Goal: Task Accomplishment & Management: Manage account settings

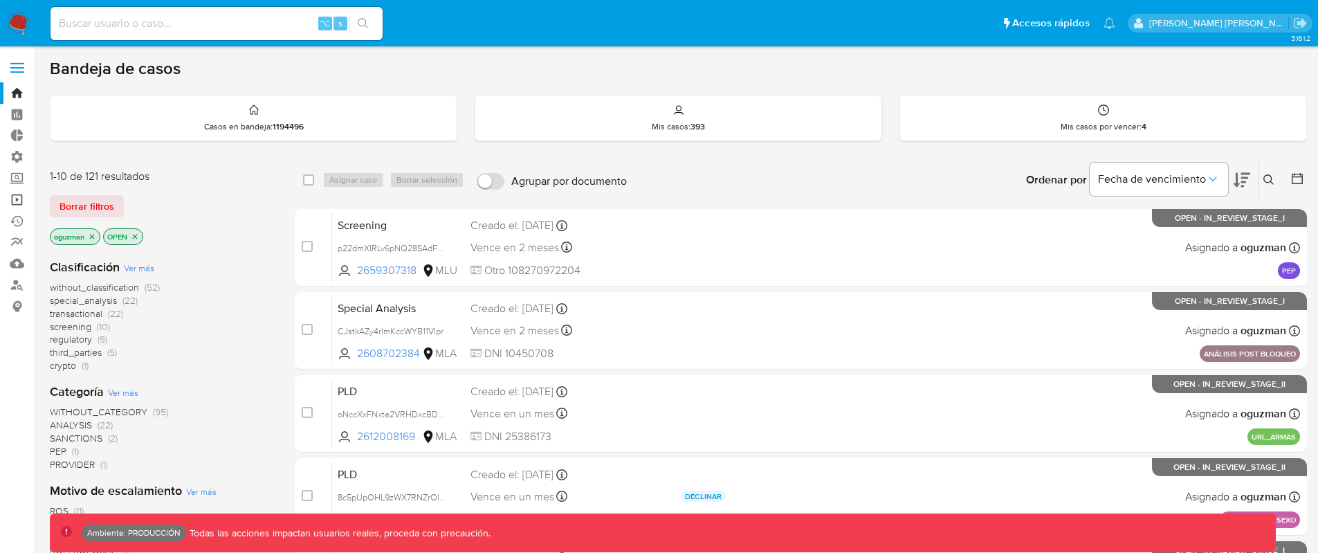
click at [6, 200] on link "Operaciones masivas" at bounding box center [82, 199] width 165 height 21
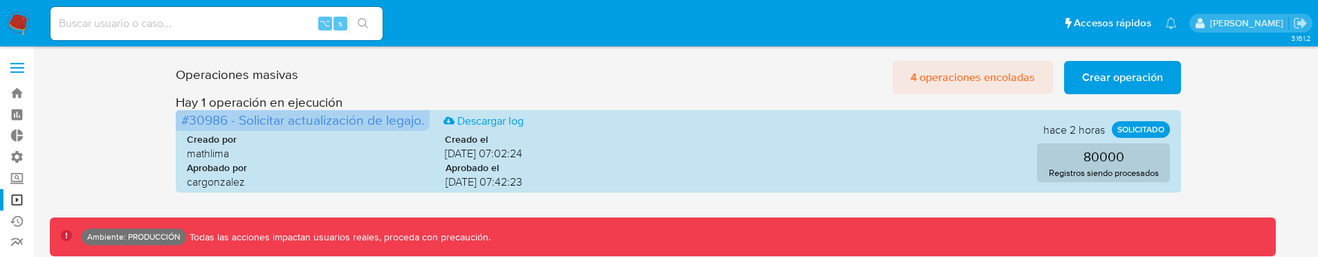
click at [961, 90] on span "4 operaciones encoladas" at bounding box center [972, 77] width 125 height 30
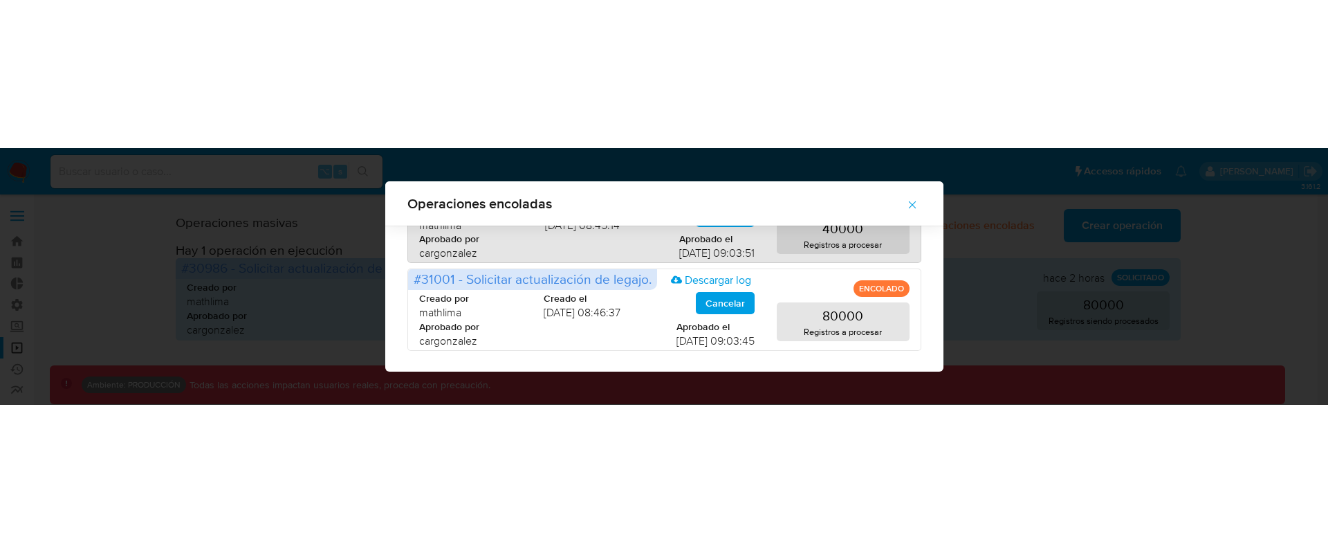
scroll to position [57, 0]
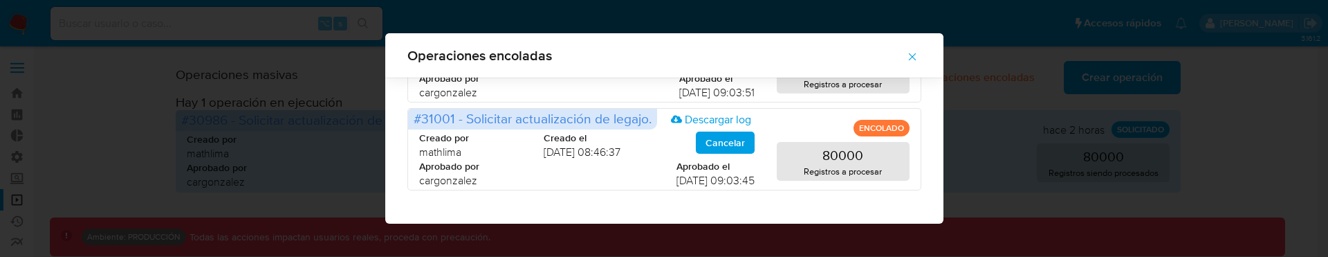
click at [916, 56] on icon "button" at bounding box center [912, 57] width 8 height 8
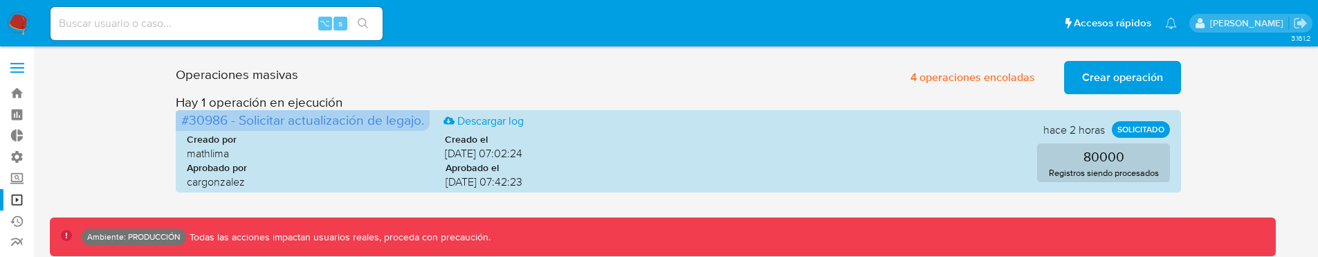
click at [1084, 73] on span "Crear operación" at bounding box center [1122, 77] width 81 height 30
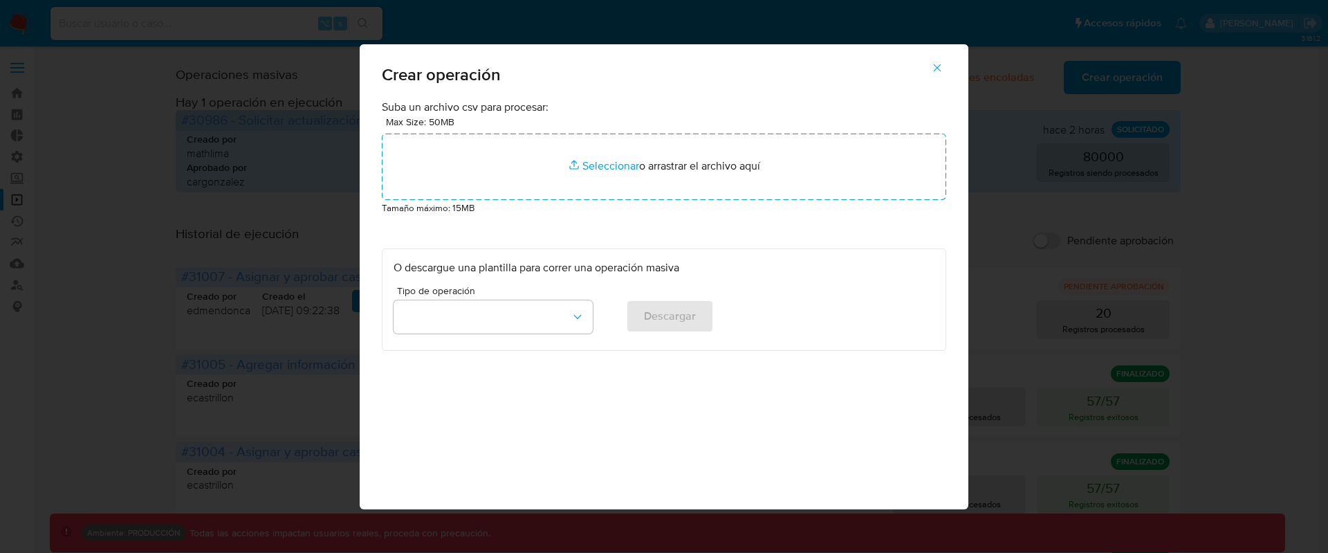
click at [518, 256] on div "Tipo de operación" at bounding box center [493, 312] width 199 height 53
click at [517, 256] on button "button" at bounding box center [493, 316] width 199 height 33
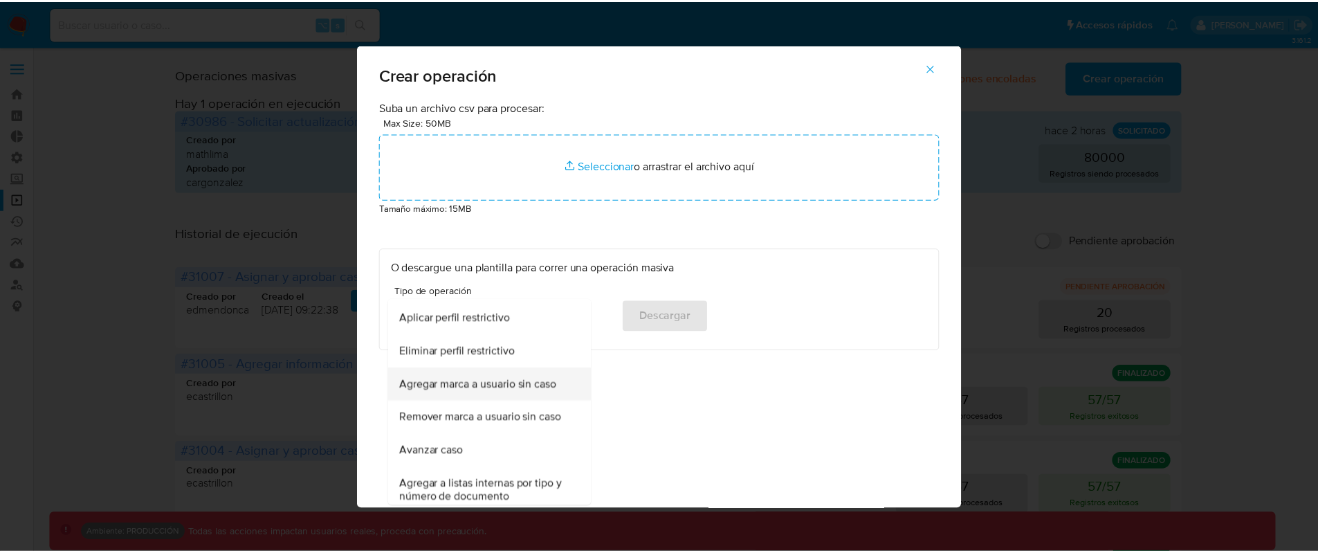
scroll to position [933, 0]
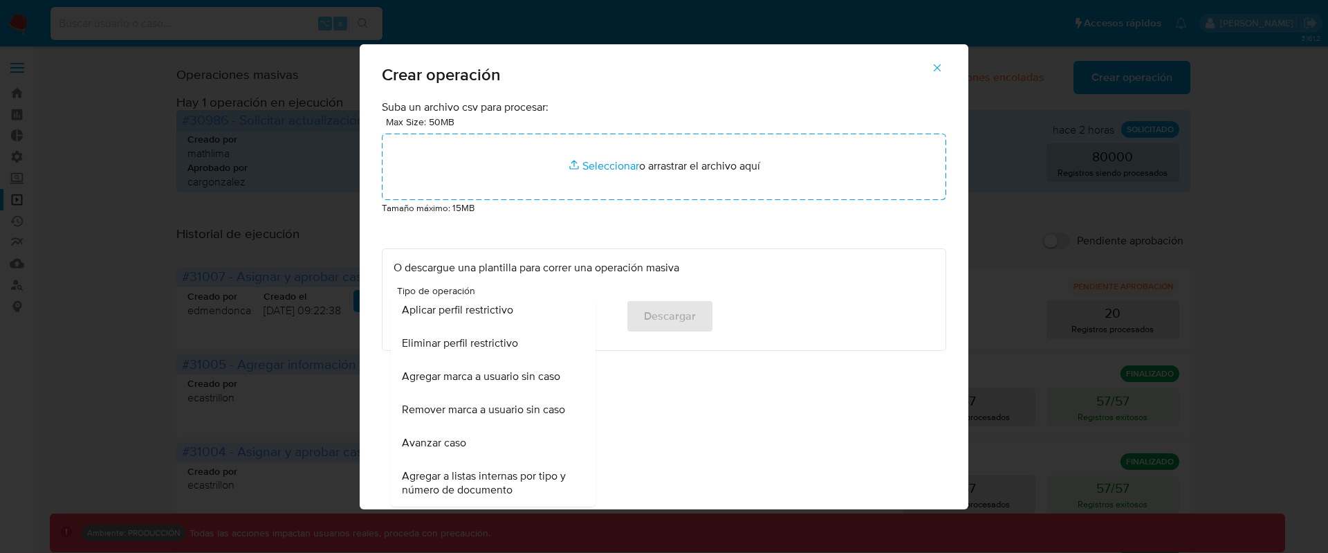
click at [673, 256] on div "Suba un archivo csv para procesar: Max Size: 50MB Seleccionar archivos Seleccio…" at bounding box center [664, 305] width 609 height 410
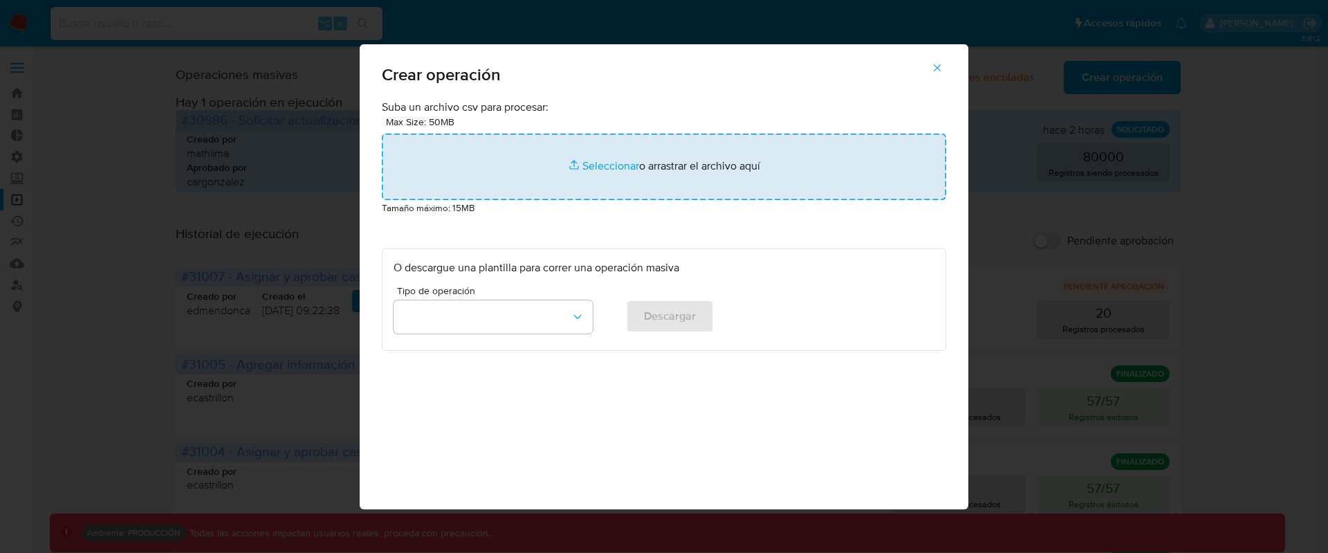
drag, startPoint x: 935, startPoint y: 67, endPoint x: 892, endPoint y: 170, distance: 111.6
click at [934, 68] on icon "button" at bounding box center [937, 68] width 12 height 12
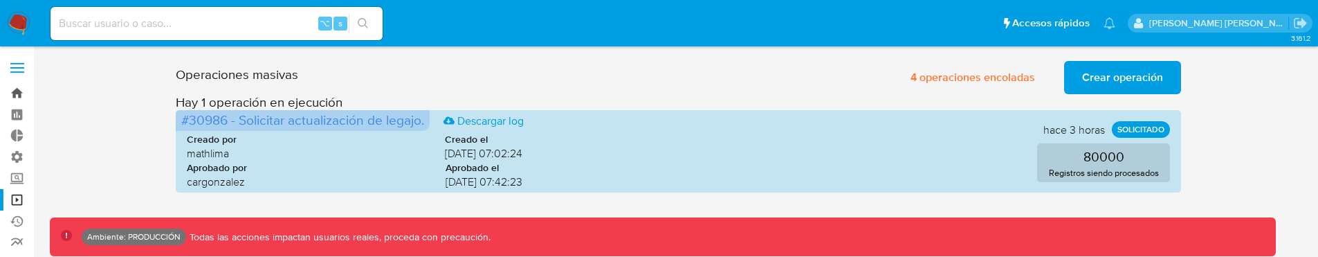
click at [17, 94] on link "Bandeja" at bounding box center [82, 92] width 165 height 21
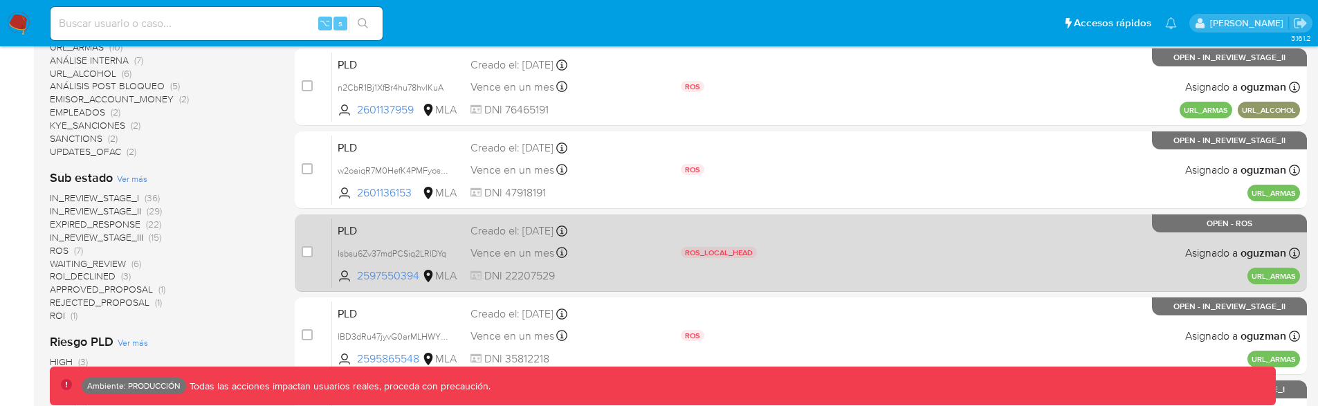
scroll to position [587, 0]
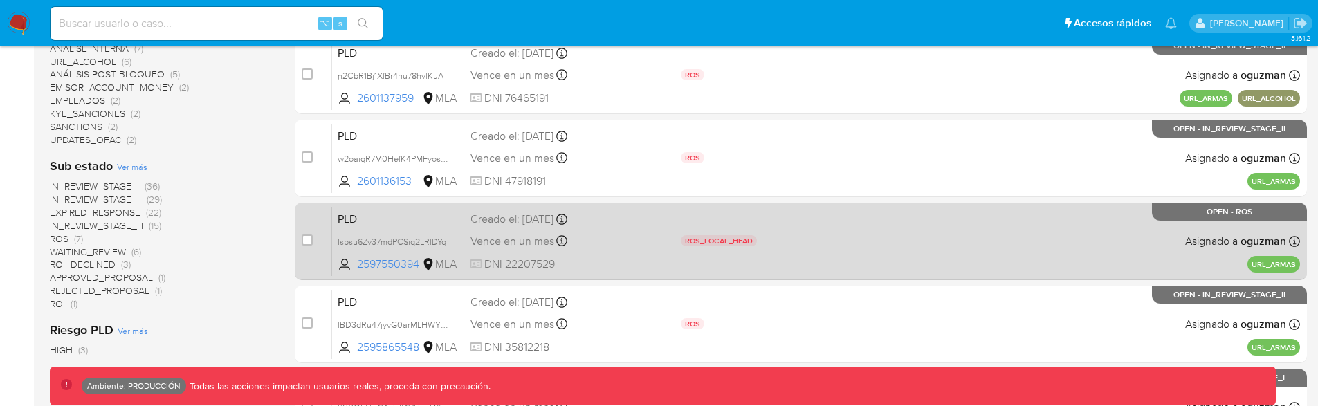
click at [1018, 229] on div "PLD Isbsu6Zv37mdPCSiq2LRlDYq 2597550394 MLA ROS_LOCAL_HEAD Motivo de escalamien…" at bounding box center [816, 241] width 968 height 70
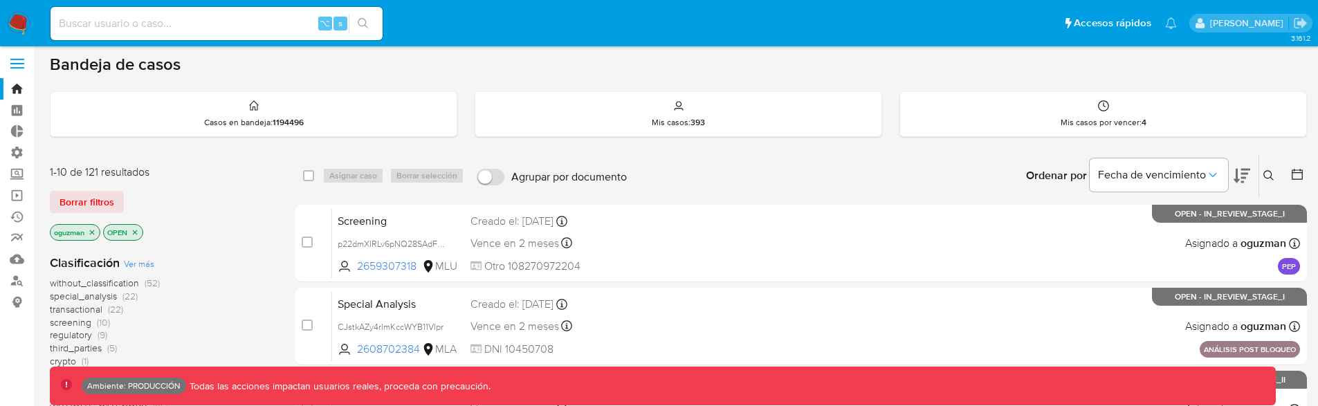
scroll to position [0, 0]
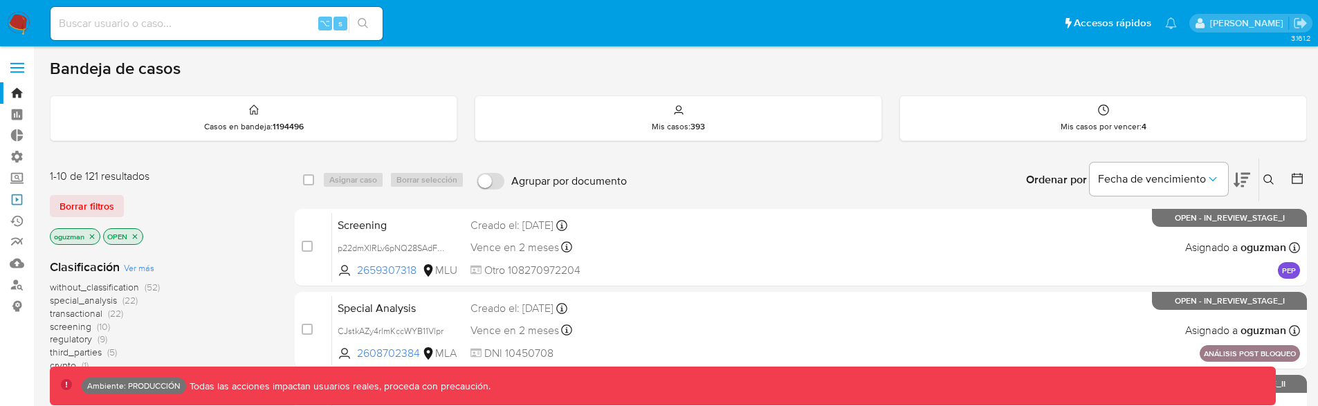
drag, startPoint x: 19, startPoint y: 199, endPoint x: 142, endPoint y: 220, distance: 124.9
click at [19, 199] on link "Operaciones masivas" at bounding box center [82, 199] width 165 height 21
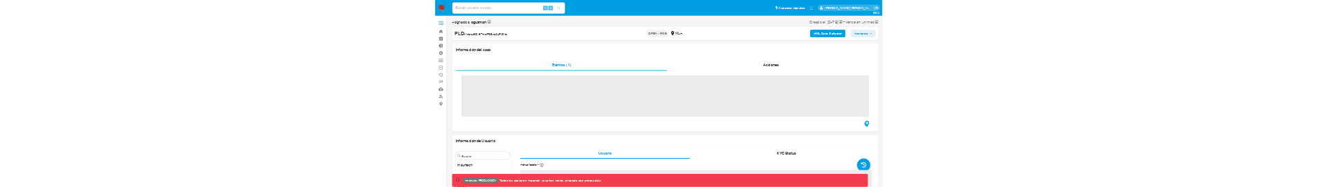
scroll to position [717, 0]
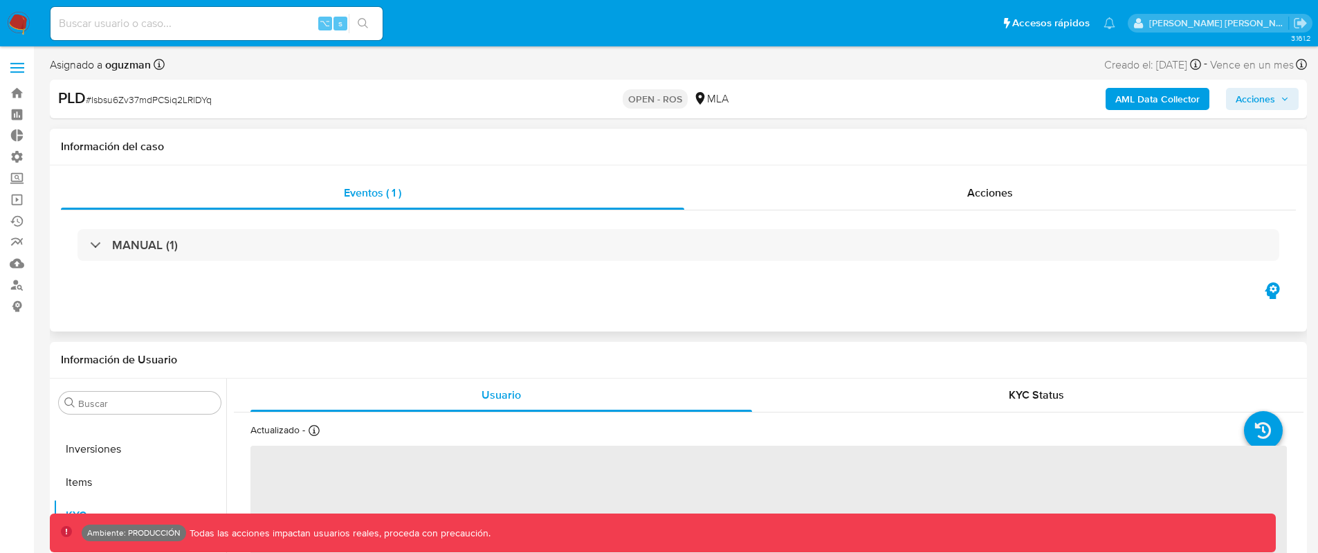
select select "10"
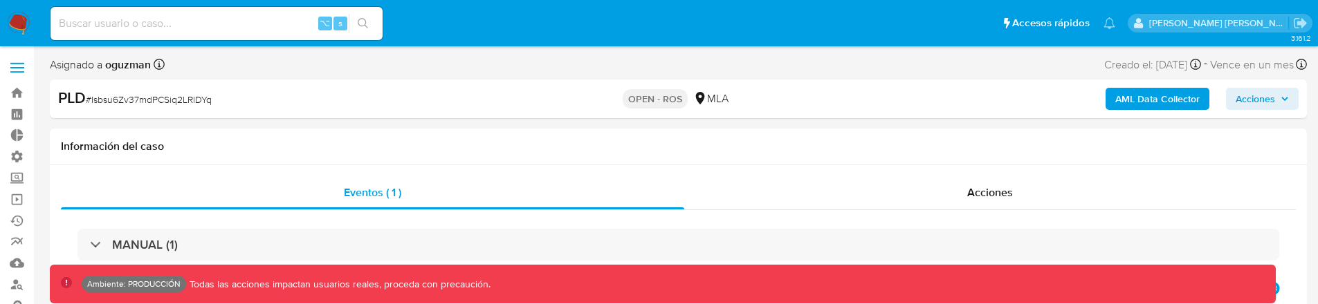
click at [1269, 104] on span "Acciones" at bounding box center [1255, 99] width 39 height 22
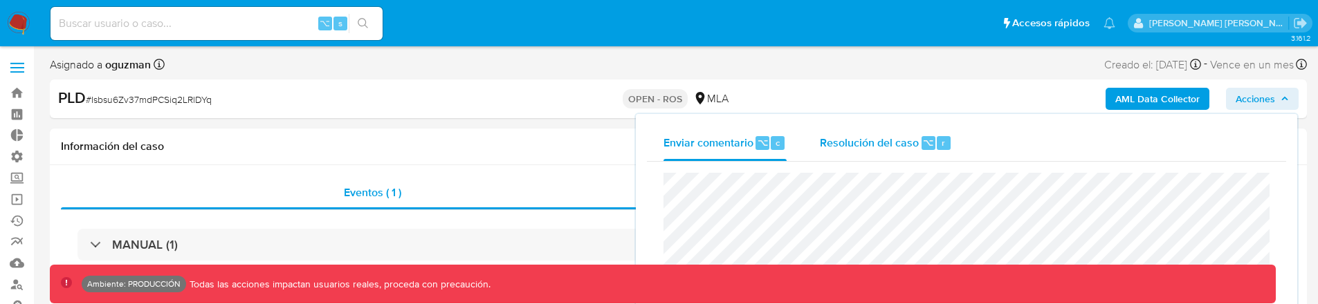
click at [908, 145] on span "Resolución del caso" at bounding box center [869, 142] width 99 height 16
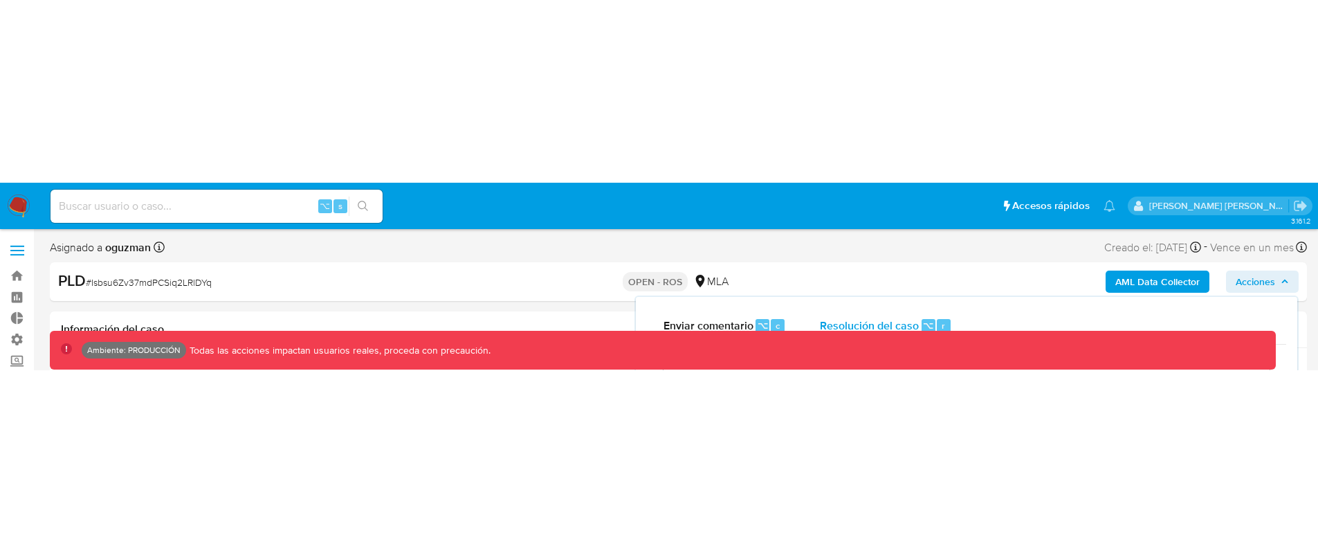
scroll to position [13, 0]
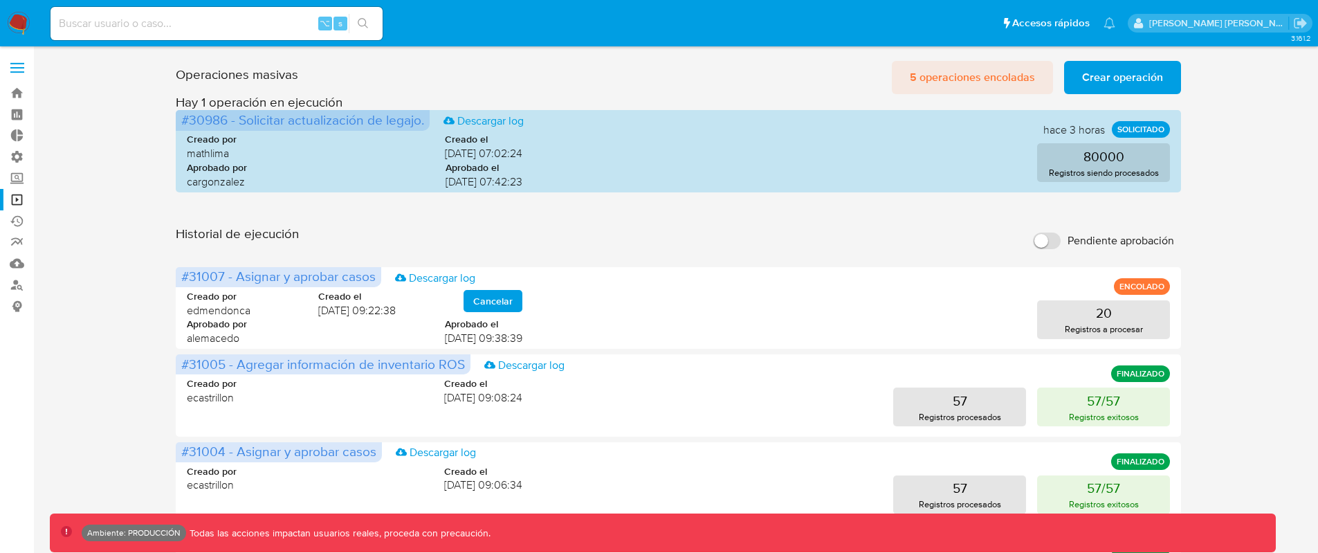
click at [972, 80] on span "5 operaciones encoladas" at bounding box center [972, 77] width 125 height 30
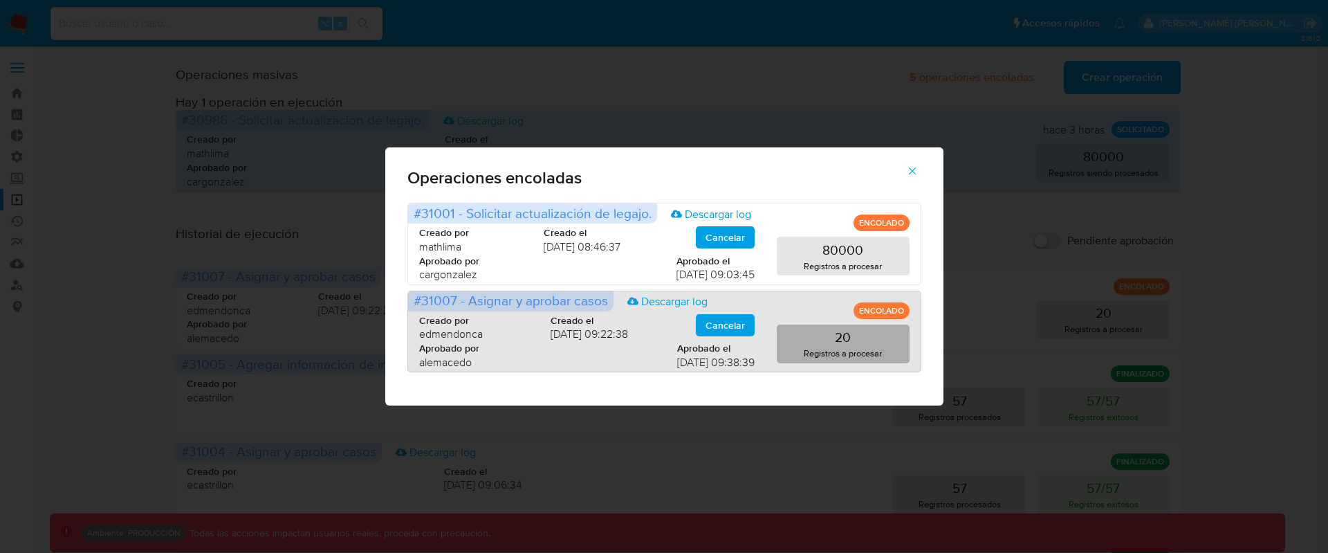
click at [828, 242] on button "20 Registros a procesar" at bounding box center [843, 343] width 133 height 39
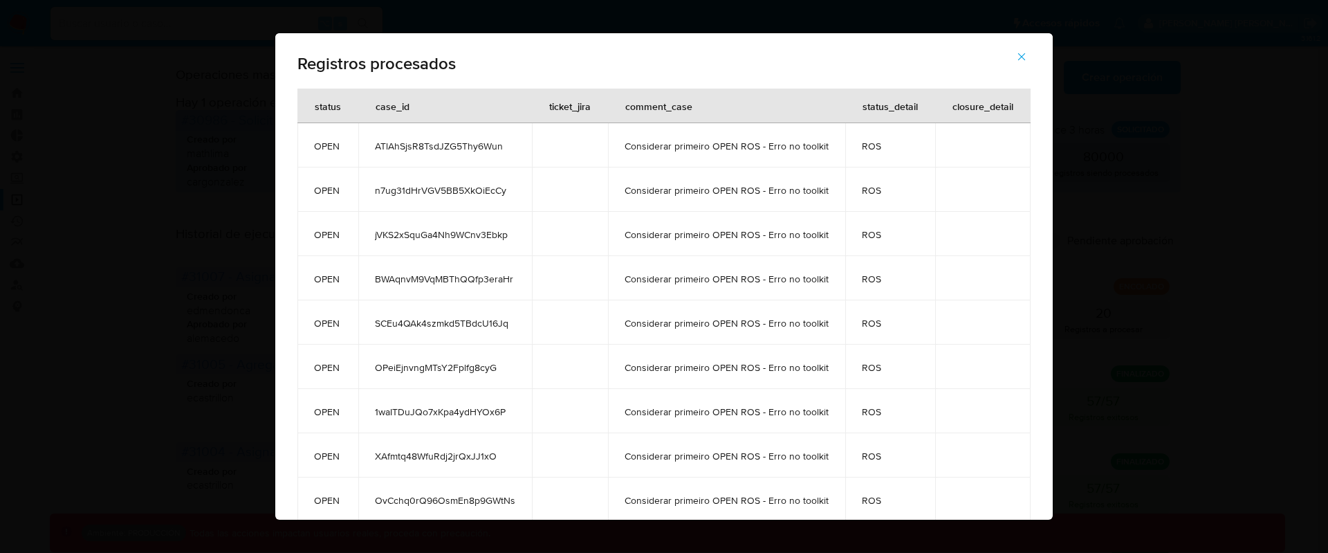
click at [1025, 50] on icon "button" at bounding box center [1022, 56] width 12 height 12
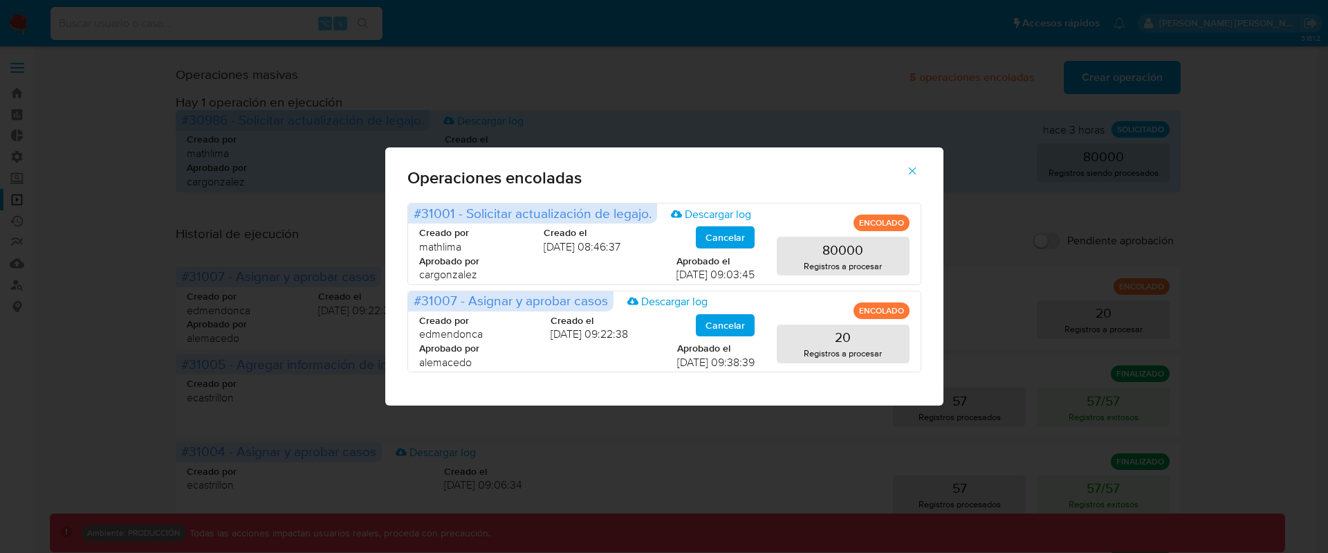
click at [918, 171] on button "button" at bounding box center [912, 170] width 48 height 33
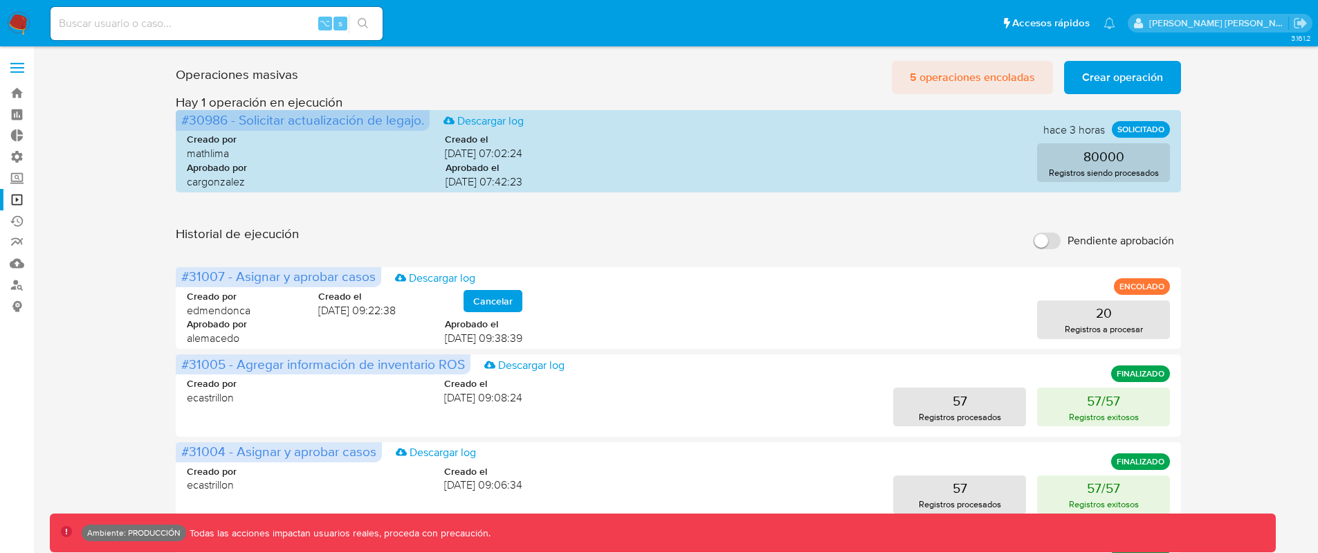
click at [948, 78] on span "5 operaciones encoladas" at bounding box center [972, 77] width 125 height 30
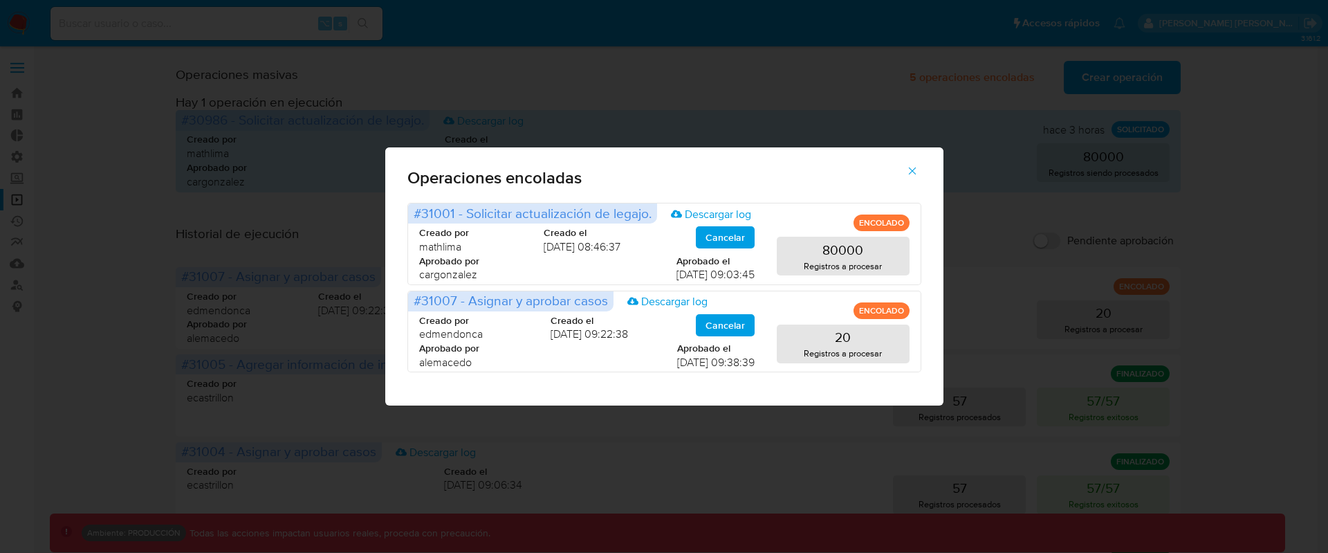
click at [910, 171] on icon "button" at bounding box center [912, 171] width 12 height 12
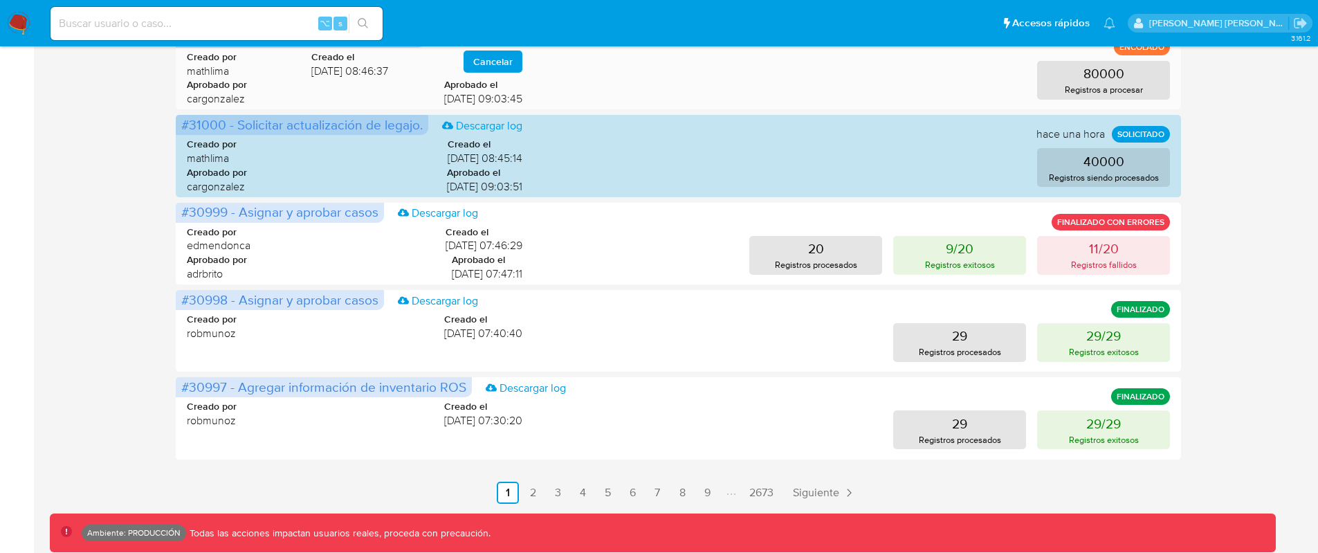
scroll to position [686, 0]
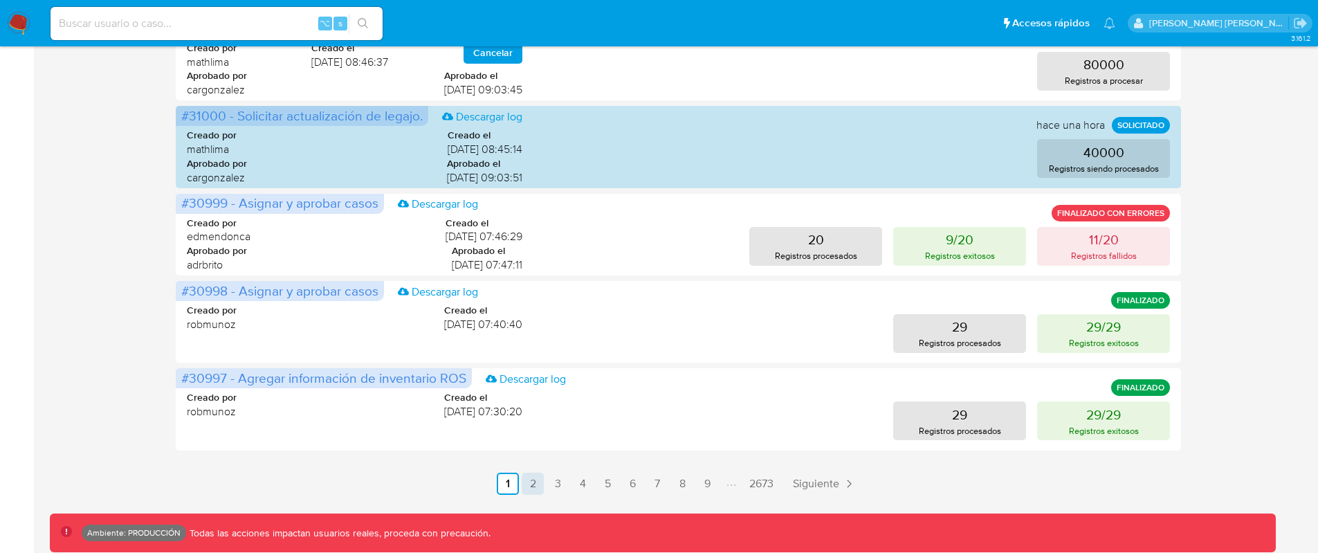
click at [536, 242] on link "2" at bounding box center [533, 483] width 22 height 22
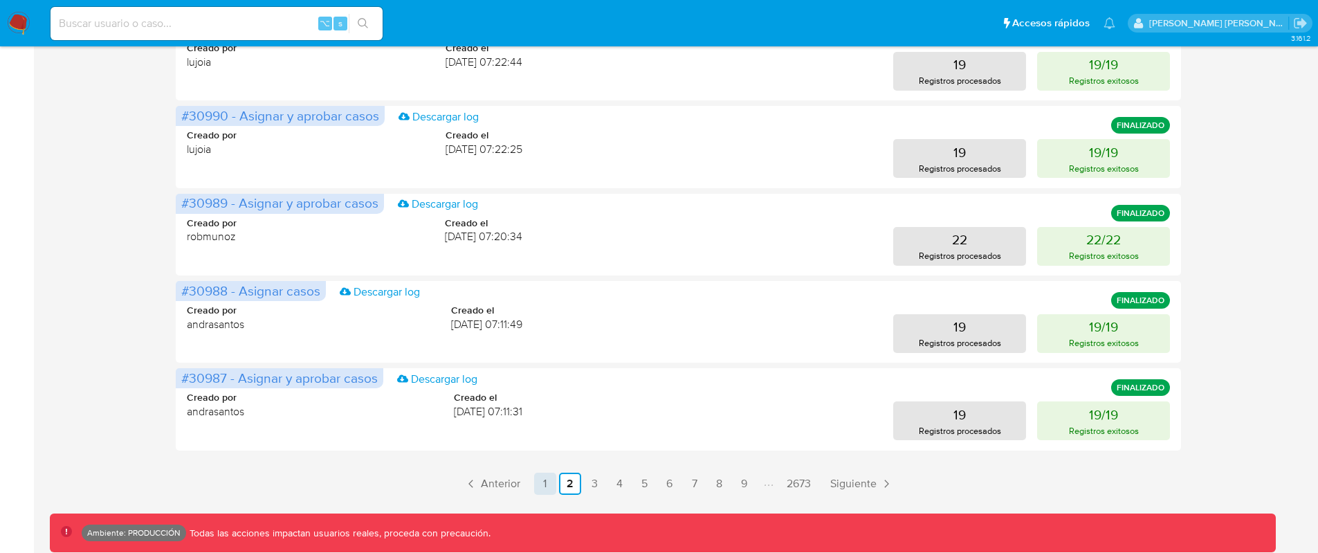
click at [540, 242] on link "1" at bounding box center [545, 483] width 22 height 22
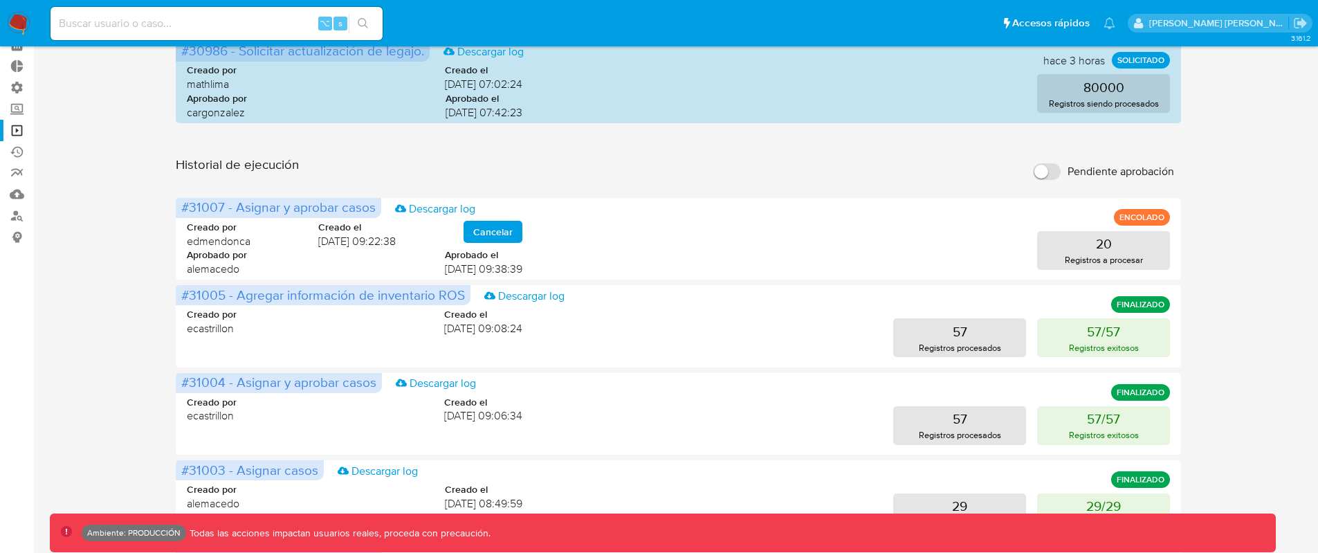
scroll to position [0, 0]
